Goal: Information Seeking & Learning: Learn about a topic

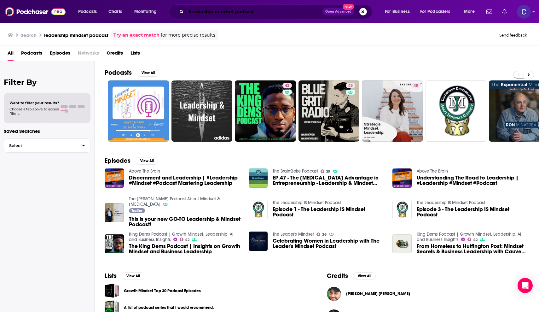
click at [236, 12] on input "leadership mindset podcast" at bounding box center [254, 12] width 136 height 10
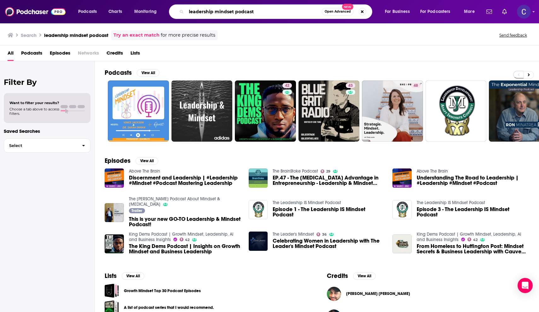
click at [236, 12] on input "leadership mindset podcast" at bounding box center [254, 12] width 136 height 10
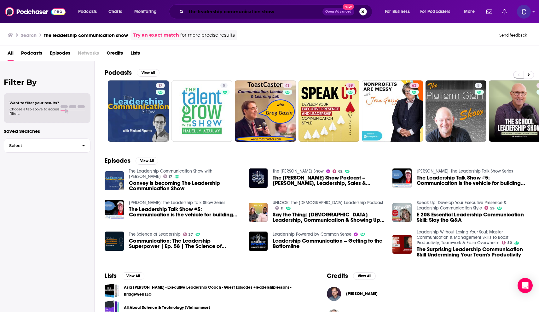
click at [218, 12] on input "the leadership communication show" at bounding box center [254, 12] width 136 height 10
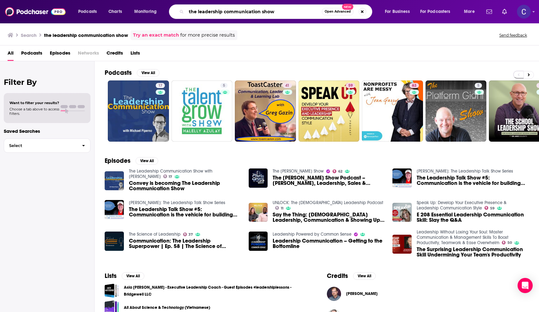
click at [218, 12] on input "the leadership communication show" at bounding box center [254, 12] width 136 height 10
type input "entreleadership"
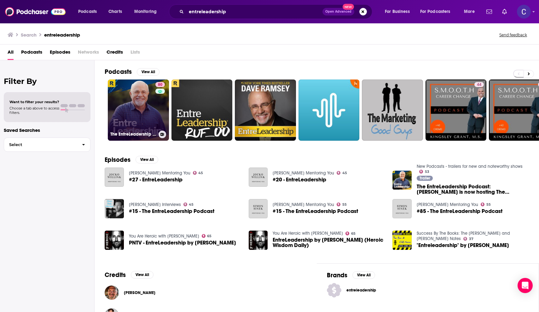
click at [132, 107] on link "80 The EntreLeadership Podcast" at bounding box center [138, 109] width 61 height 61
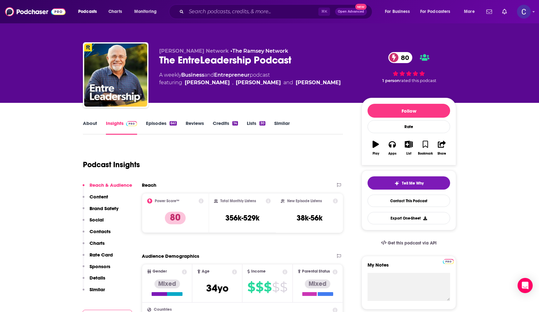
click at [95, 123] on link "About" at bounding box center [90, 127] width 14 height 15
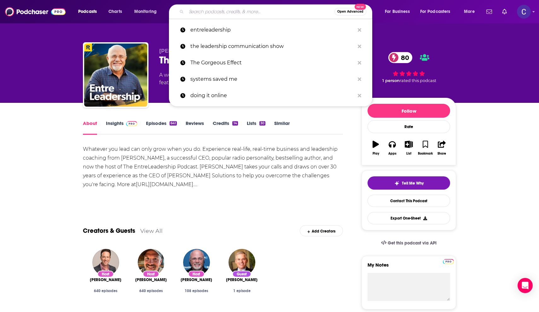
click at [248, 13] on input "Search podcasts, credits, & more..." at bounding box center [260, 12] width 148 height 10
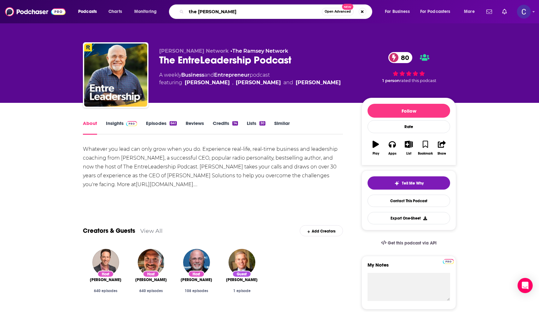
type input "the Alex demcza"
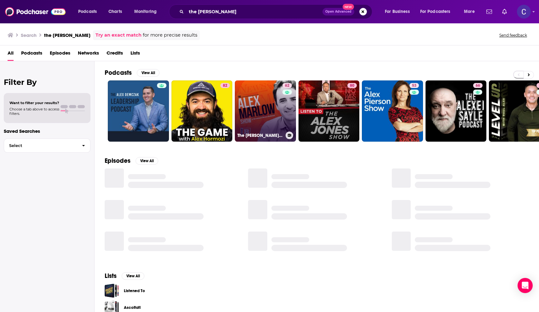
click at [266, 100] on link "62 The Alex Marlow Show" at bounding box center [265, 110] width 61 height 61
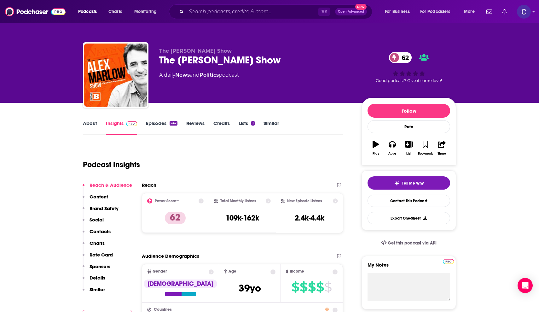
click at [88, 123] on link "About" at bounding box center [90, 127] width 14 height 15
click at [219, 14] on input "Search podcasts, credits, & more..." at bounding box center [252, 12] width 132 height 10
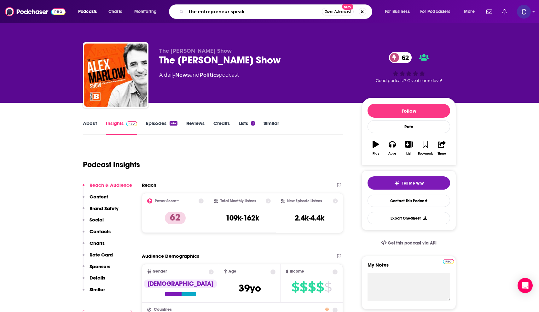
type input "the entrepreneur speaks"
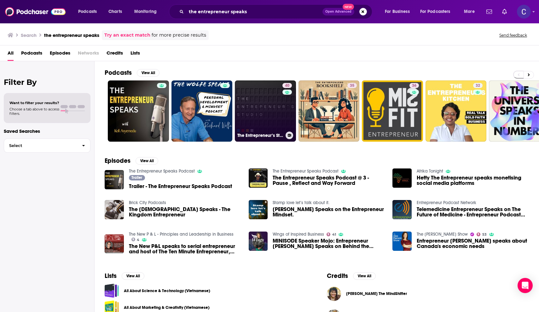
click at [275, 98] on link "40 The Entrepreneur’s Studio" at bounding box center [265, 110] width 61 height 61
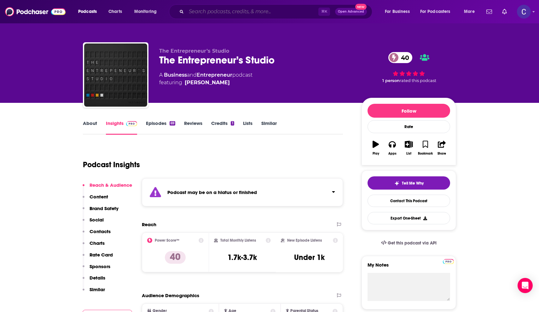
click at [204, 12] on input "Search podcasts, credits, & more..." at bounding box center [252, 12] width 132 height 10
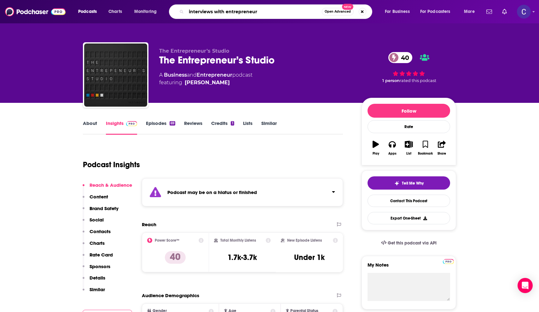
type input "interviews with entrepreneurs"
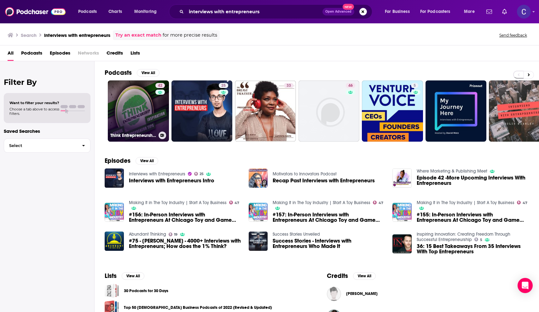
click at [144, 90] on link "42 Think Entrepreneurship | Interviews with Entrepreneurs | Entrepreneur Tips, …" at bounding box center [138, 110] width 61 height 61
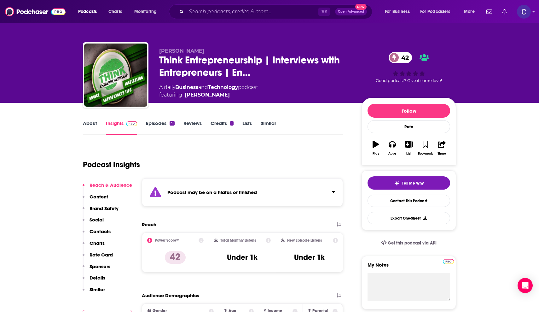
click at [88, 126] on link "About" at bounding box center [90, 127] width 14 height 15
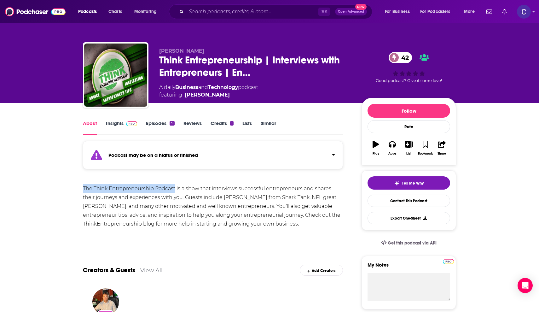
drag, startPoint x: 174, startPoint y: 188, endPoint x: 80, endPoint y: 186, distance: 93.7
copy div "The Think Entrepreneurship Podcast"
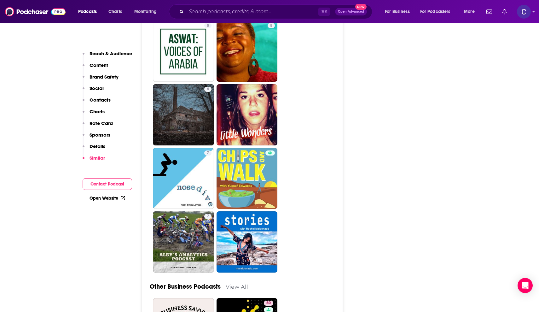
scroll to position [1729, 0]
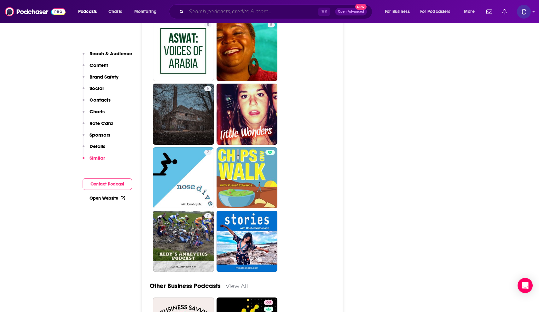
click at [225, 12] on input "Search podcasts, credits, & more..." at bounding box center [252, 12] width 132 height 10
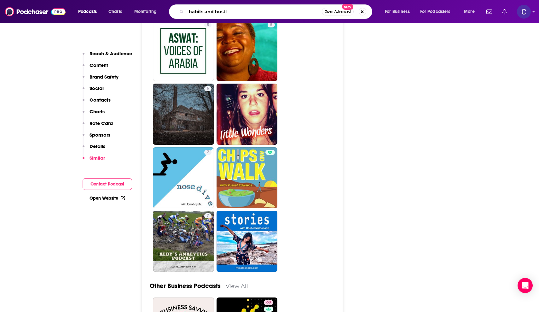
type input "habits and hustle"
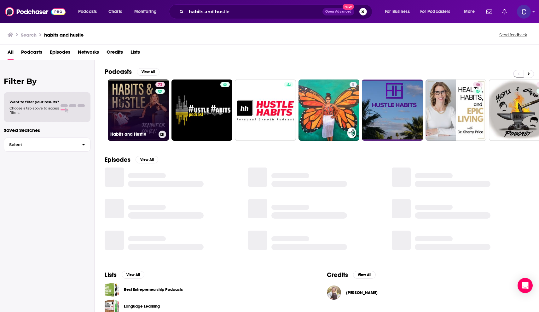
click at [138, 105] on link "73 Habits and Hustle" at bounding box center [138, 109] width 61 height 61
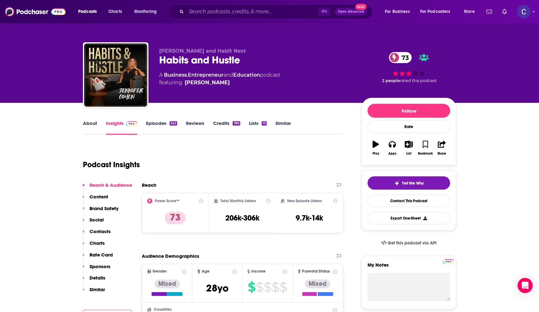
click at [96, 121] on link "About" at bounding box center [90, 127] width 14 height 15
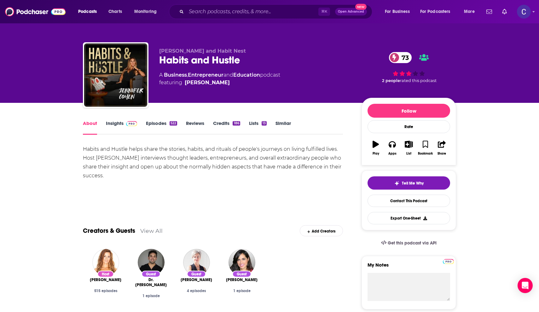
click at [114, 126] on link "Insights" at bounding box center [121, 127] width 31 height 15
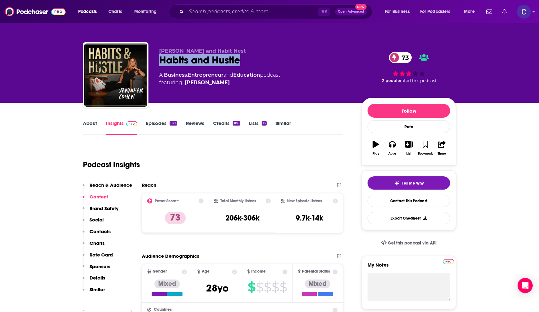
drag, startPoint x: 214, startPoint y: 62, endPoint x: 159, endPoint y: 60, distance: 55.2
click at [159, 60] on div "Jen Cohen and Habit Nest Habits and Hustle 73 A Business , Entrepreneur and Edu…" at bounding box center [269, 76] width 373 height 68
copy h2 "Habits and Hustle"
click at [453, 0] on div "Podcasts Charts Monitoring ⌘ K Open Advanced New For Business For Podcasters Mo…" at bounding box center [269, 11] width 539 height 23
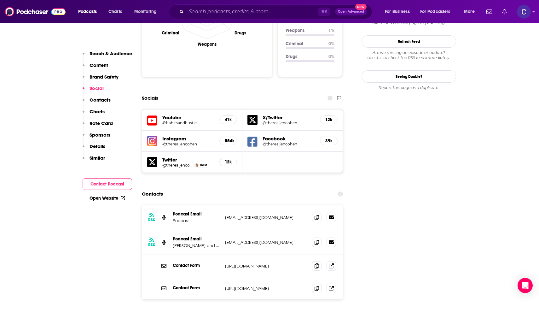
scroll to position [679, 0]
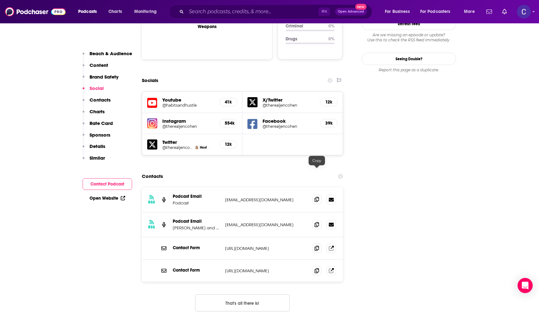
click at [317, 197] on icon at bounding box center [317, 199] width 4 height 5
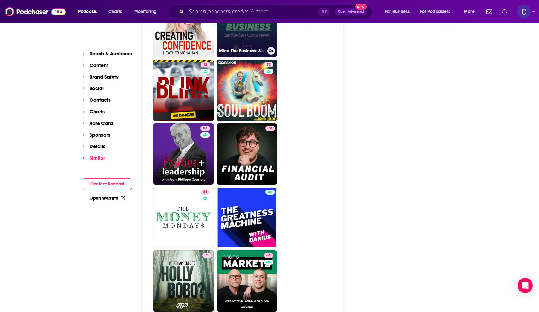
scroll to position [1989, 0]
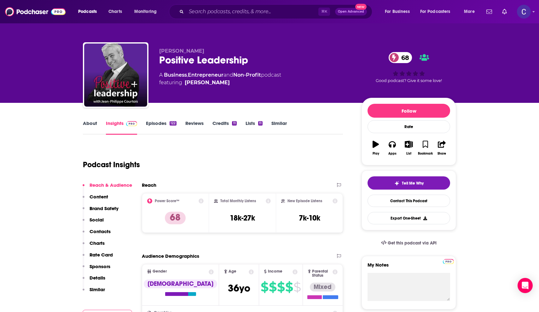
click at [91, 123] on link "About" at bounding box center [90, 127] width 14 height 15
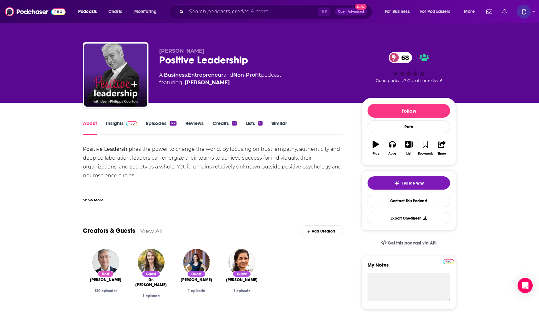
click at [119, 124] on link "Insights" at bounding box center [121, 127] width 31 height 15
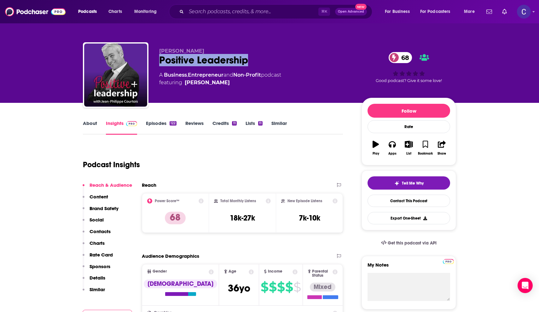
drag, startPoint x: 256, startPoint y: 61, endPoint x: 159, endPoint y: 59, distance: 96.8
click at [159, 59] on div "Positive Leadership 68" at bounding box center [255, 60] width 192 height 12
copy h2 "Positive Leadership"
drag, startPoint x: 221, startPoint y: 50, endPoint x: 159, endPoint y: 49, distance: 62.4
click at [159, 49] on div "Jean-Philippe Courtois Positive Leadership 68 A Business , Entrepreneur and Non…" at bounding box center [269, 76] width 373 height 68
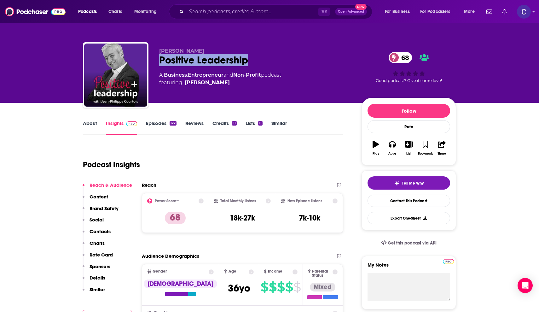
copy span "Jean-Philippe Courtois"
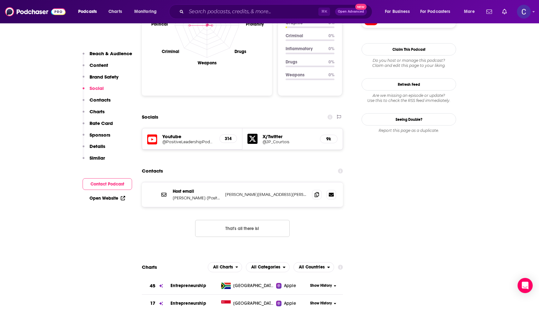
scroll to position [640, 0]
click at [317, 191] on icon at bounding box center [317, 193] width 4 height 5
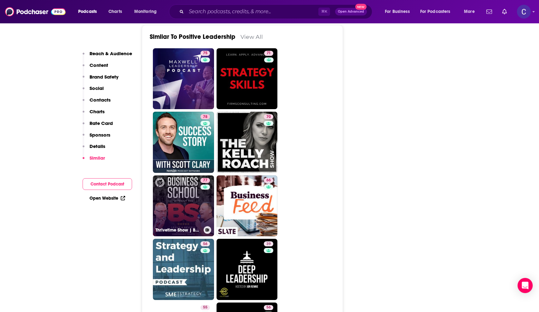
scroll to position [1438, 0]
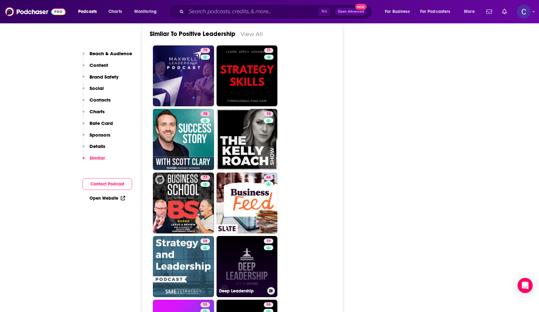
click at [227, 236] on link "39 Deep Leadership" at bounding box center [247, 266] width 61 height 61
type input "https://www.podchaser.com/podcasts/deep-leadership-989897"
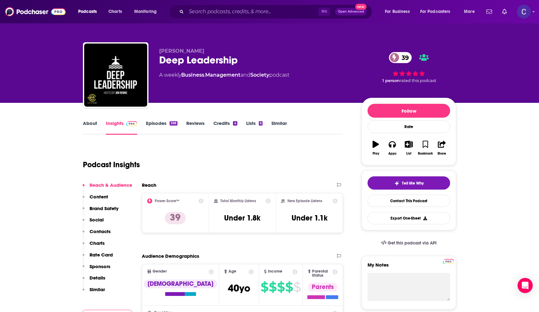
click at [90, 124] on link "About" at bounding box center [90, 127] width 14 height 15
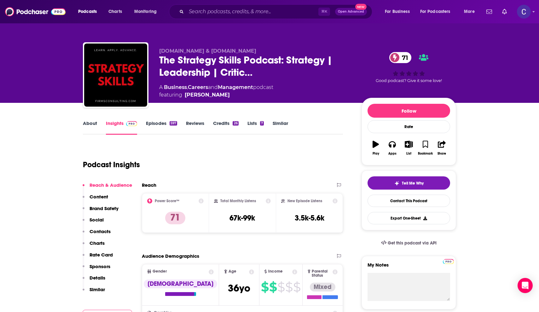
click at [93, 124] on link "About" at bounding box center [90, 127] width 14 height 15
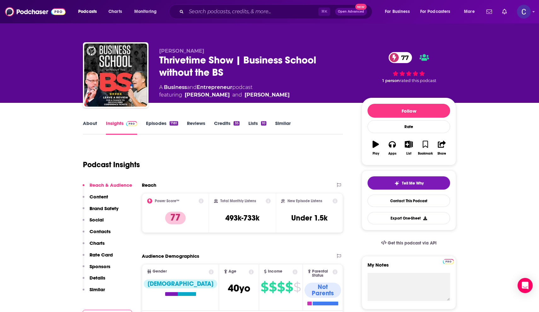
click at [88, 129] on link "About" at bounding box center [90, 127] width 14 height 15
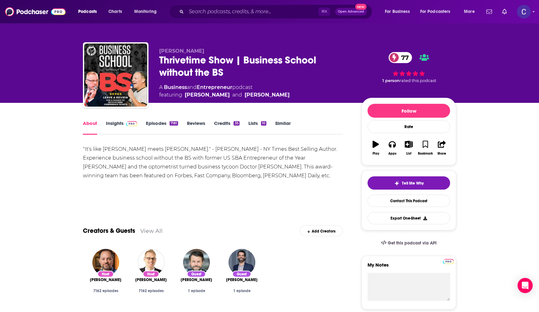
click at [108, 124] on link "Insights" at bounding box center [121, 127] width 31 height 15
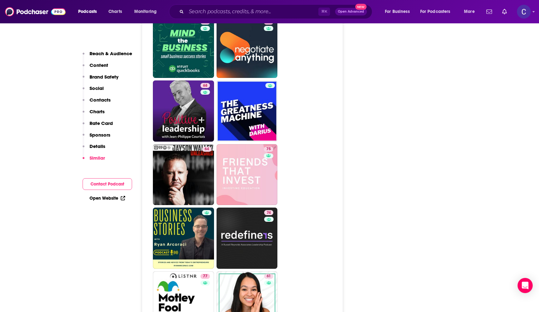
scroll to position [2015, 0]
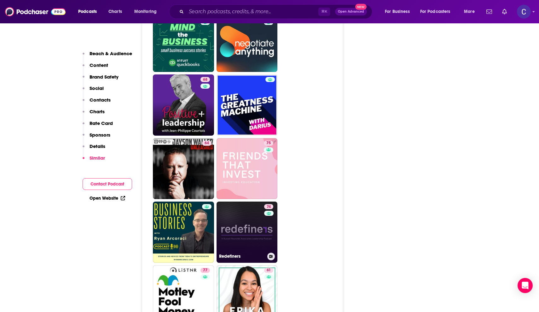
click at [259, 201] on link "74 Redefiners" at bounding box center [247, 231] width 61 height 61
type input "https://www.podchaser.com/podcasts/redefiners-1978936"
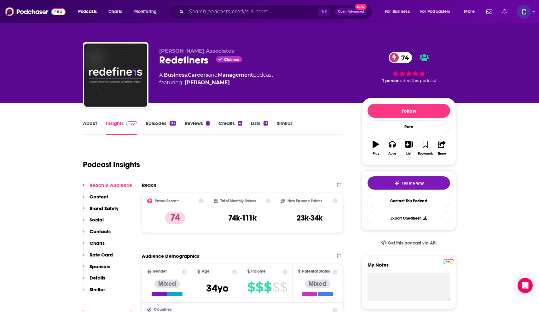
click at [89, 125] on link "About" at bounding box center [90, 127] width 14 height 15
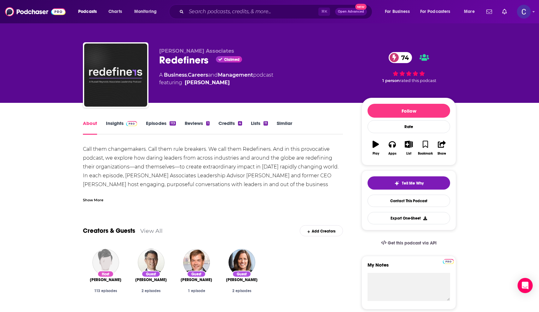
click at [94, 200] on div "Show More" at bounding box center [93, 199] width 20 height 6
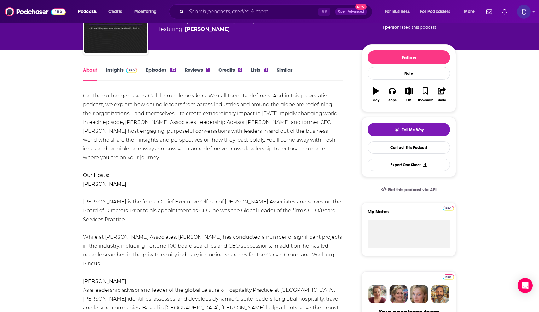
scroll to position [47, 0]
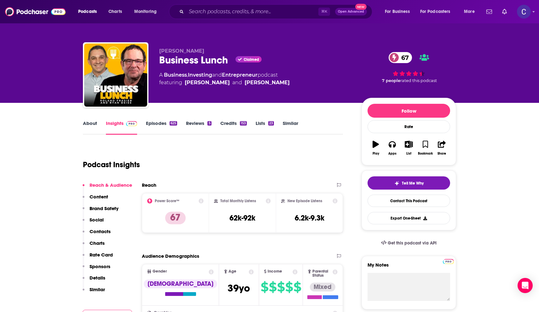
click at [94, 125] on link "About" at bounding box center [90, 127] width 14 height 15
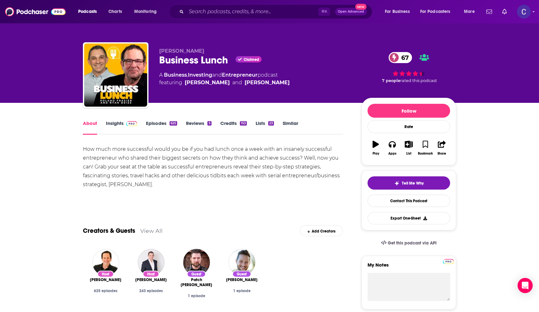
click at [111, 122] on link "Insights" at bounding box center [121, 127] width 31 height 15
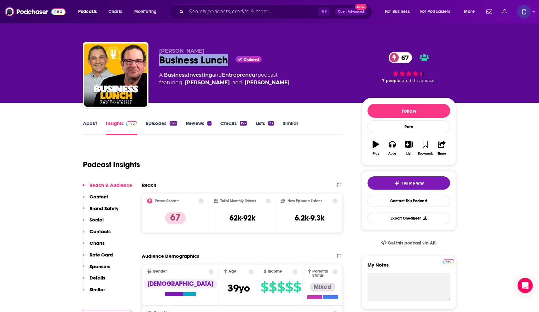
drag, startPoint x: 157, startPoint y: 62, endPoint x: 226, endPoint y: 61, distance: 69.4
click at [226, 61] on div "Roland Frasier Business Lunch Claimed 67 A Business , Investing and Entrepreneu…" at bounding box center [269, 76] width 373 height 68
copy h2 "Business Lunch"
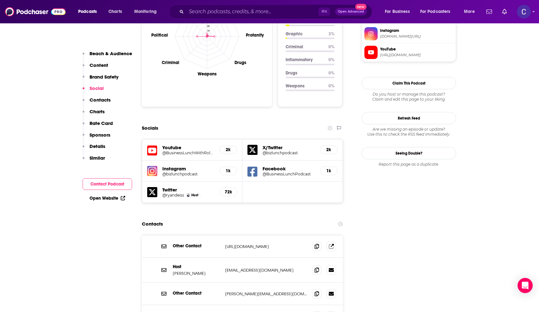
scroll to position [643, 0]
click at [332, 243] on icon at bounding box center [331, 245] width 5 height 5
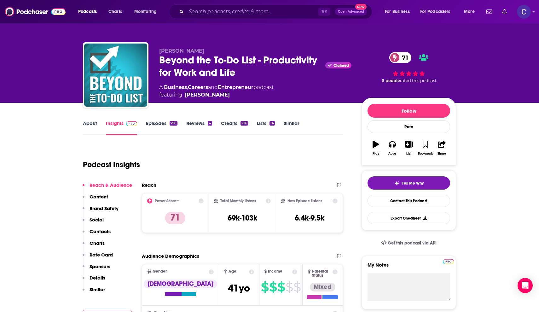
click at [91, 124] on link "About" at bounding box center [90, 127] width 14 height 15
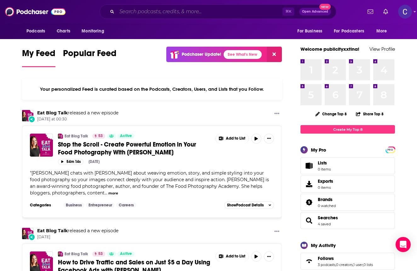
click at [172, 14] on input "Search podcasts, credits, & more..." at bounding box center [200, 12] width 166 height 10
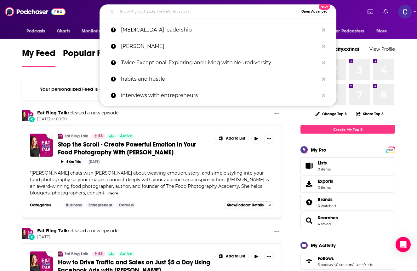
paste input "True Wealth Investors Real Estate Podcast"
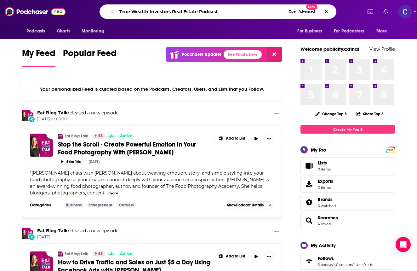
type input "True Wealth Investors Real Estate Podcast"
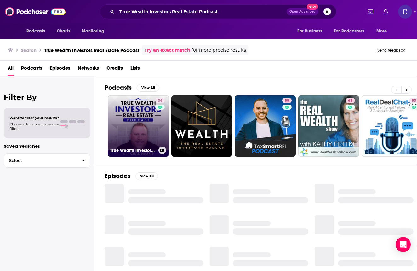
click at [148, 103] on link "34 True Wealth Investors Real Estate Podcast" at bounding box center [138, 126] width 61 height 61
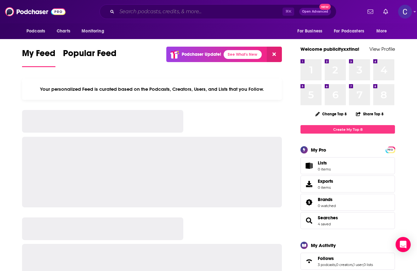
click at [159, 13] on input "Search podcasts, credits, & more..." at bounding box center [200, 12] width 166 height 10
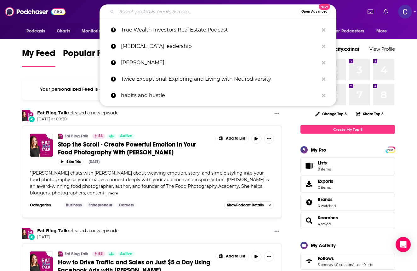
paste input "Just Tap In with [PERSON_NAME]"
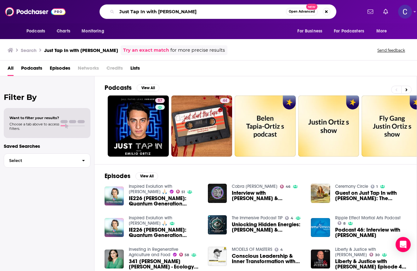
click at [139, 12] on input "Just Tap In with [PERSON_NAME]" at bounding box center [201, 12] width 169 height 10
paste input "The UnNoticed Entrepreneur"
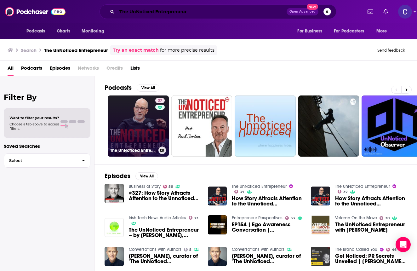
click at [189, 11] on input "The UnNoticed Entrepreneur" at bounding box center [202, 12] width 170 height 10
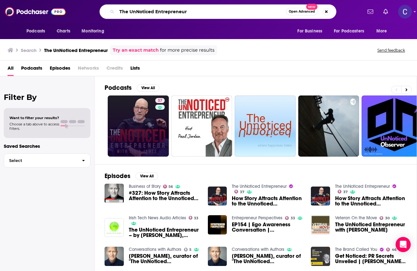
click at [189, 11] on input "The UnNoticed Entrepreneur" at bounding box center [201, 12] width 169 height 10
paste input "Level Up Podcast w/ Paul Alex"
type input "The Level Up Podcast w/ [PERSON_NAME]"
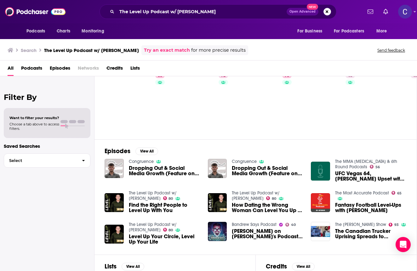
scroll to position [26, 0]
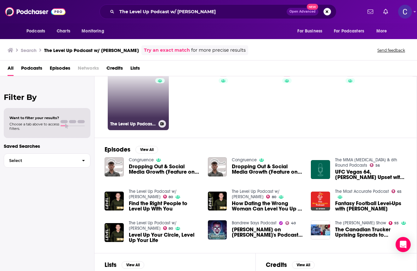
click at [147, 96] on link "80 The Level Up Podcast w/ Paul Alex" at bounding box center [138, 99] width 61 height 61
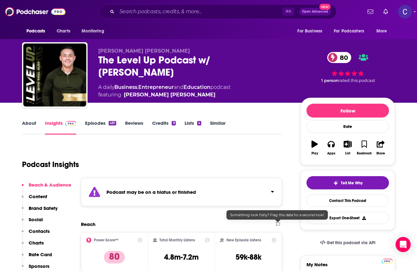
click at [279, 224] on icon at bounding box center [278, 224] width 4 height 4
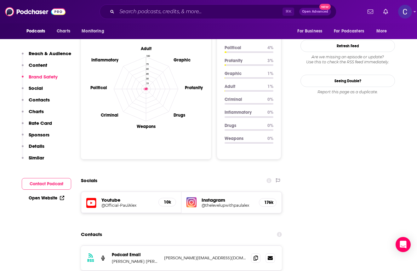
scroll to position [622, 0]
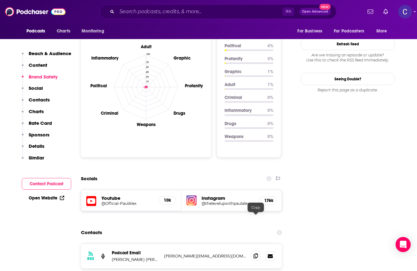
click at [256, 253] on icon at bounding box center [256, 255] width 4 height 5
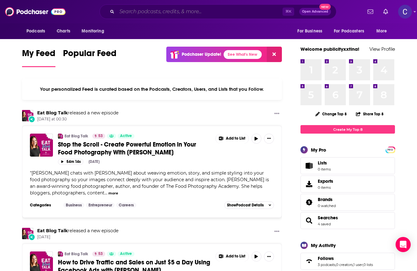
click at [127, 7] on input "Search podcasts, credits, & more..." at bounding box center [200, 12] width 166 height 10
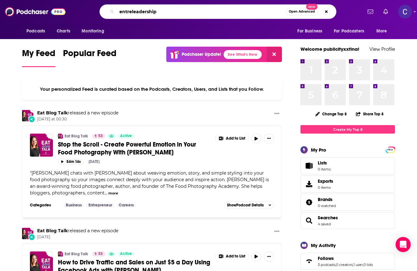
type input "entreleadership"
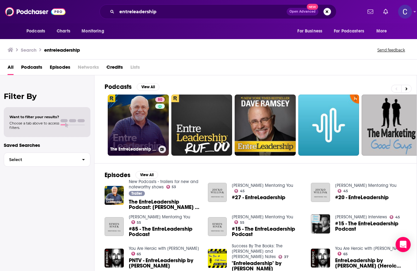
click at [121, 128] on link "80 The EntreLeadership Podcast" at bounding box center [138, 125] width 61 height 61
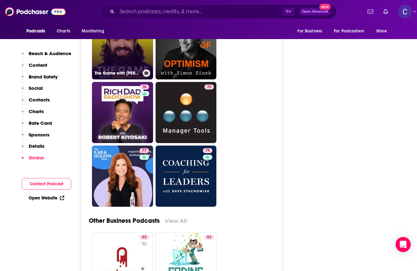
scroll to position [2306, 0]
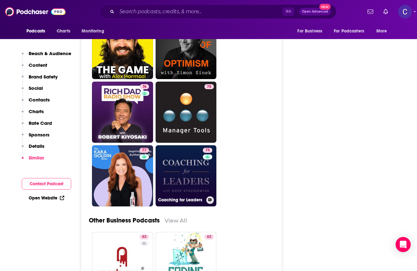
click at [184, 151] on link "75 Coaching for Leaders" at bounding box center [186, 175] width 61 height 61
type input "[URL][DOMAIN_NAME]"
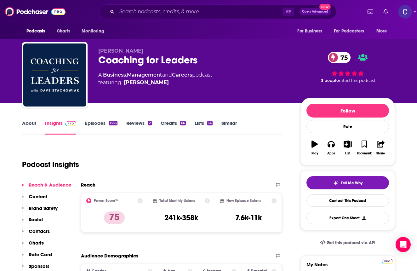
click at [28, 126] on link "About" at bounding box center [29, 127] width 14 height 15
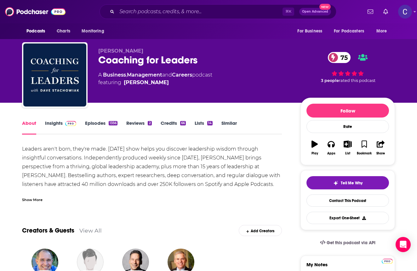
click at [55, 122] on link "Insights" at bounding box center [60, 127] width 31 height 15
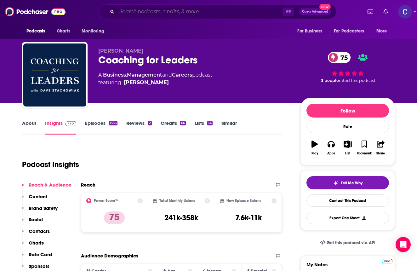
click at [154, 14] on input "Search podcasts, credits, & more..." at bounding box center [200, 12] width 166 height 10
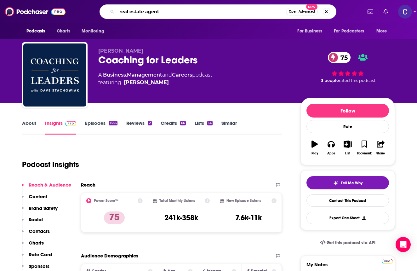
type input "real estate agents"
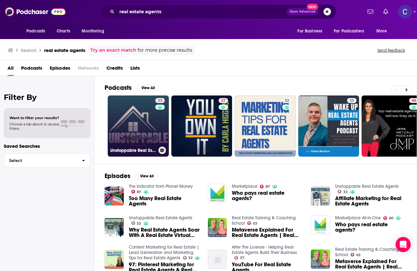
click at [132, 111] on link "33 Unstoppable Real Estate Agents" at bounding box center [138, 126] width 61 height 61
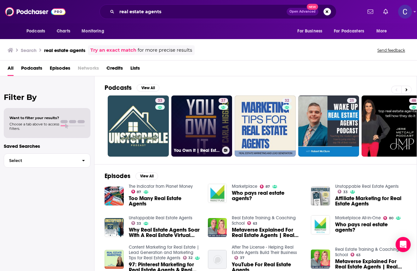
click at [199, 116] on link "37 You Own It | Real Estate | Property | Real Estate Agents | Realtor | Broker …" at bounding box center [202, 126] width 61 height 61
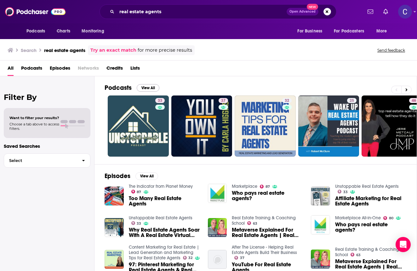
click at [142, 87] on button "View All" at bounding box center [148, 88] width 23 height 8
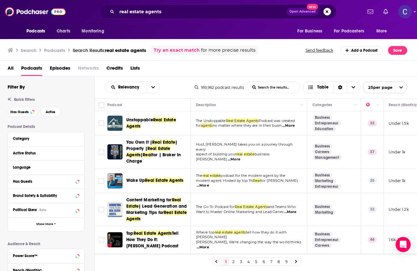
click at [148, 231] on span "Real Estate Agents" at bounding box center [153, 233] width 38 height 5
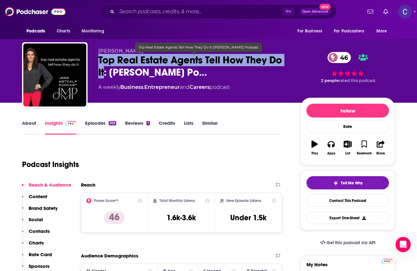
drag, startPoint x: 99, startPoint y: 63, endPoint x: 104, endPoint y: 72, distance: 10.2
click at [104, 72] on span "Top Real Estate Agents Tell How They Do It: [PERSON_NAME] Po…" at bounding box center [194, 66] width 192 height 25
copy h2 "Top Real Estate Agents Tell How They Do It"
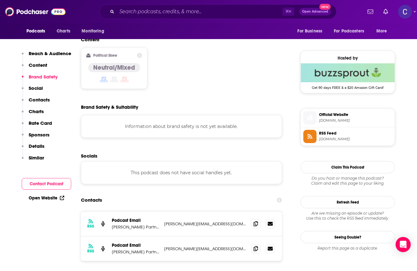
scroll to position [485, 0]
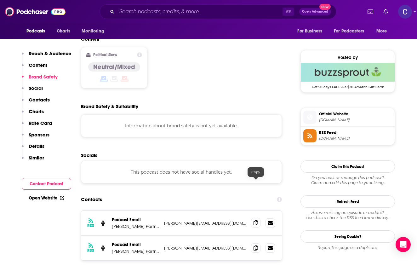
click at [256, 220] on icon at bounding box center [256, 222] width 4 height 5
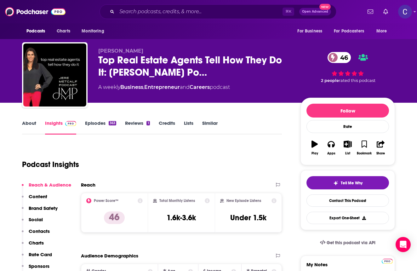
scroll to position [0, 0]
